Goal: Information Seeking & Learning: Learn about a topic

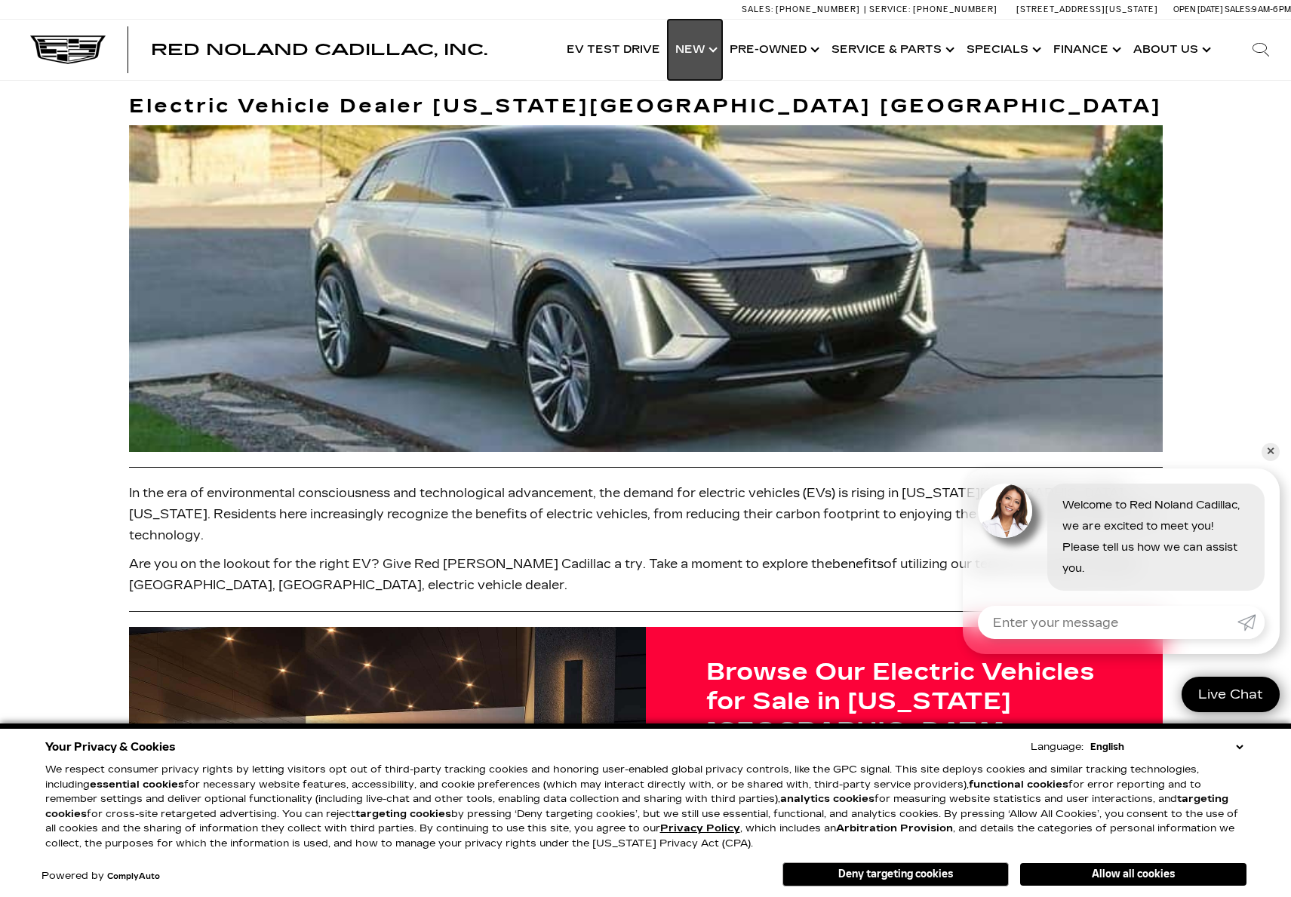
click at [706, 48] on link "Show New" at bounding box center [695, 50] width 54 height 60
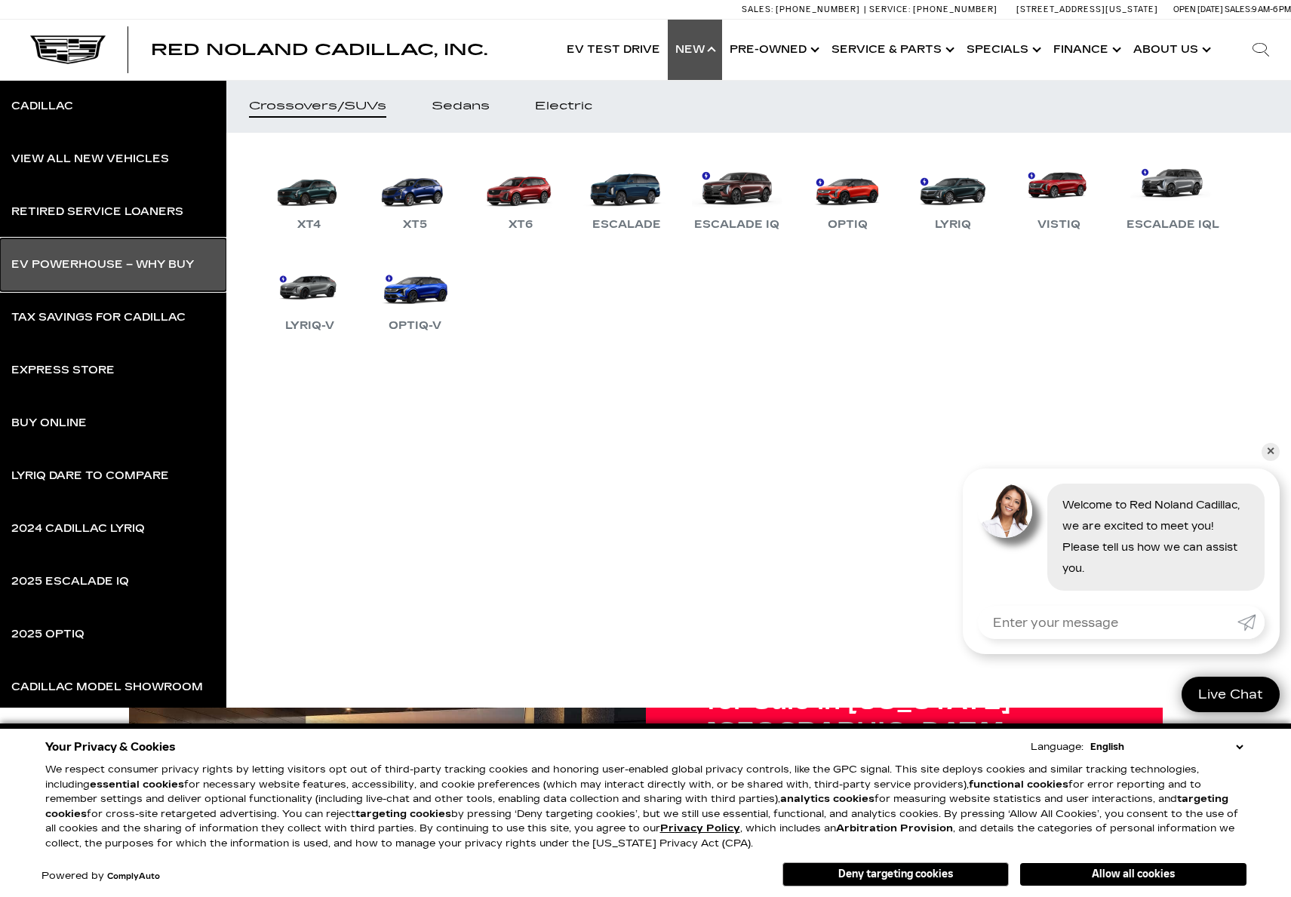
click at [60, 263] on div "EV Powerhouse – Why Buy" at bounding box center [102, 264] width 183 height 11
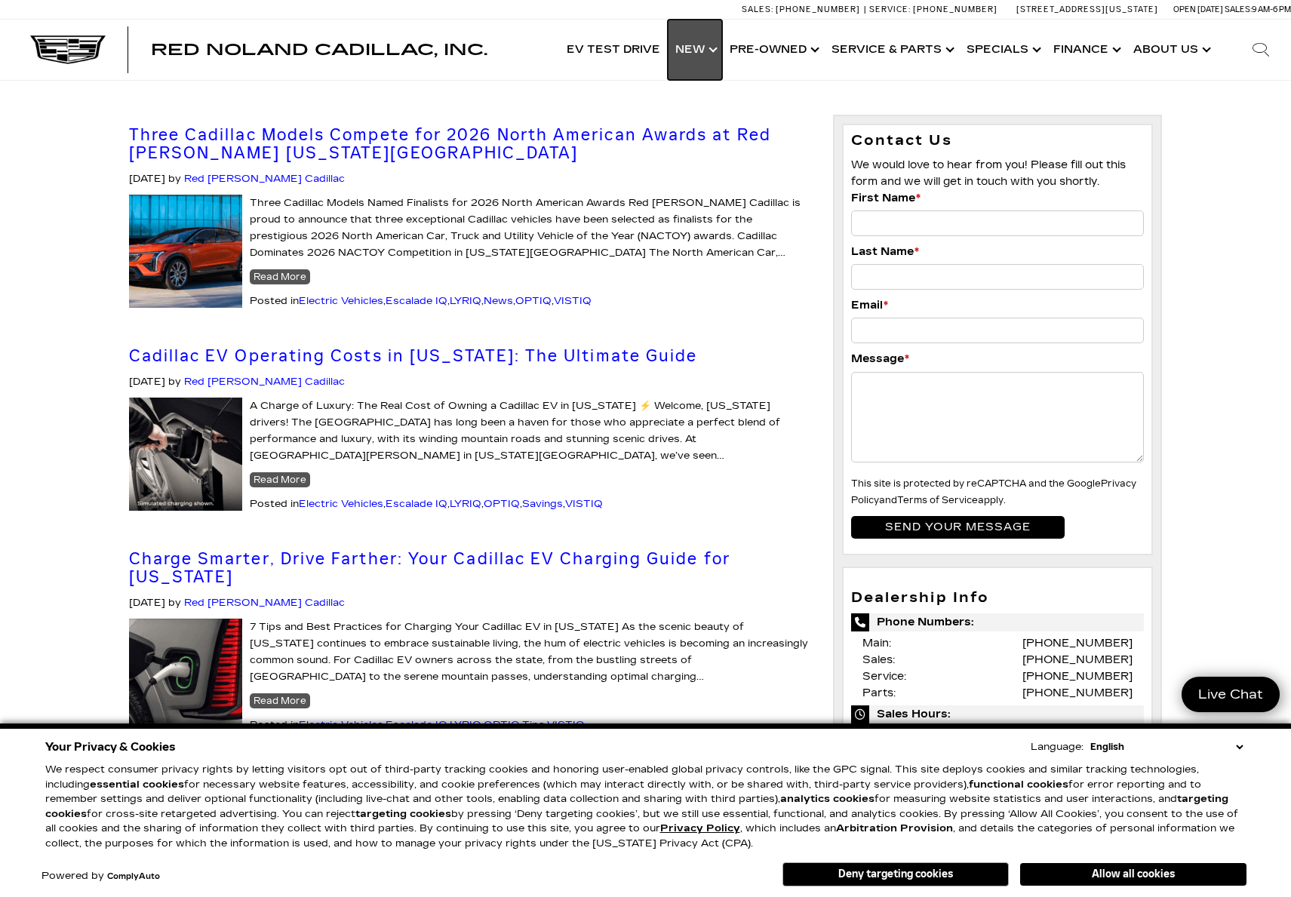
click at [696, 49] on link "Show New" at bounding box center [695, 50] width 54 height 60
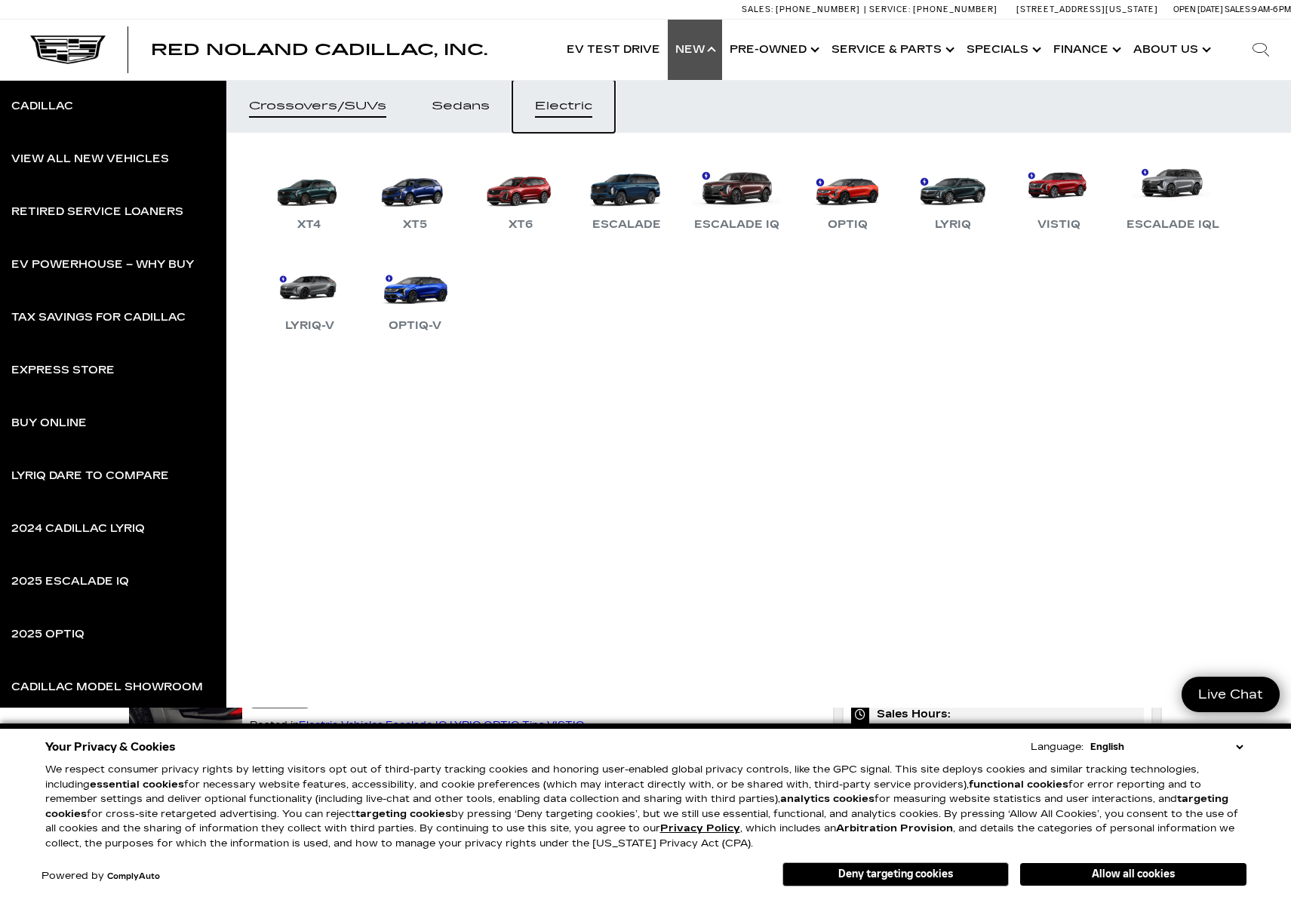
click at [571, 106] on div "Electric" at bounding box center [563, 106] width 57 height 11
